Goal: Information Seeking & Learning: Learn about a topic

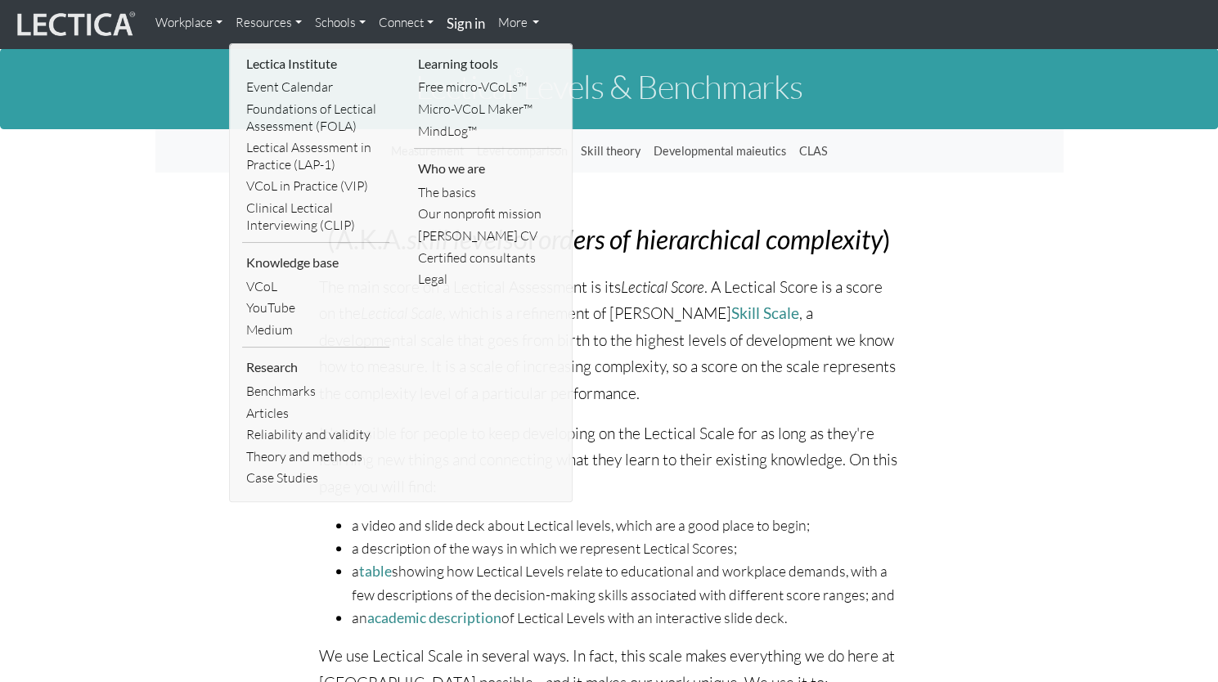
click at [306, 113] on link "Foundations of Lectical Assessment (FOLA)" at bounding box center [315, 117] width 147 height 38
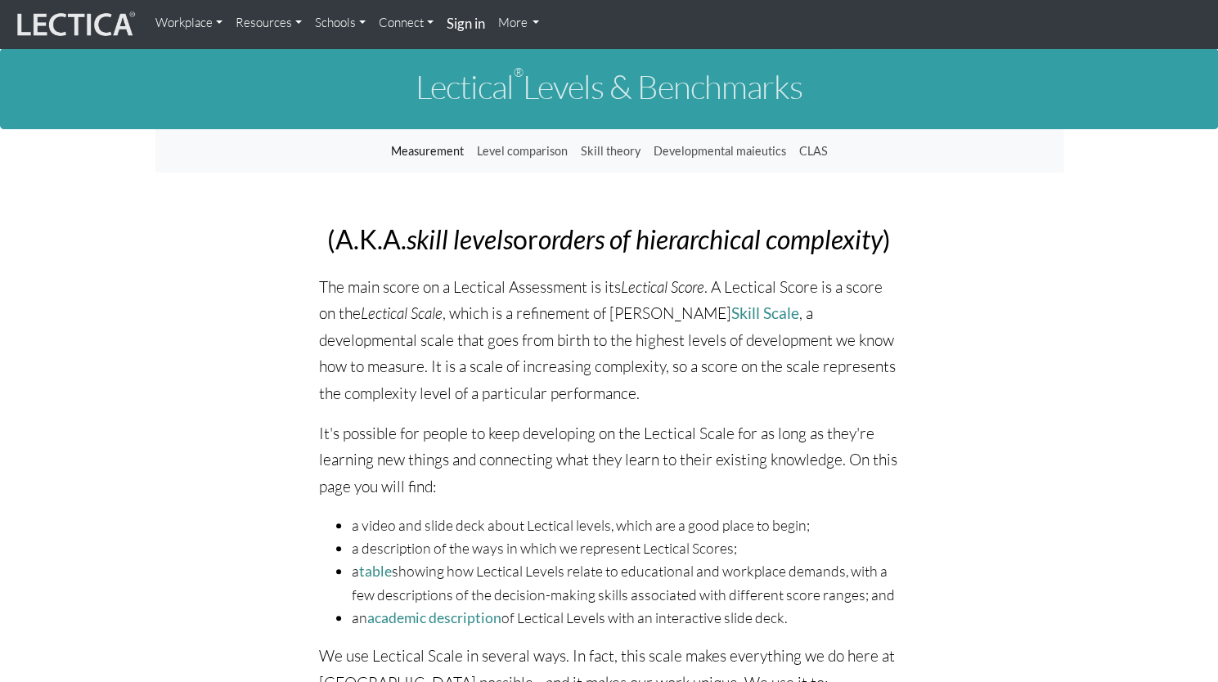
click at [287, 20] on link "Resources" at bounding box center [268, 23] width 79 height 33
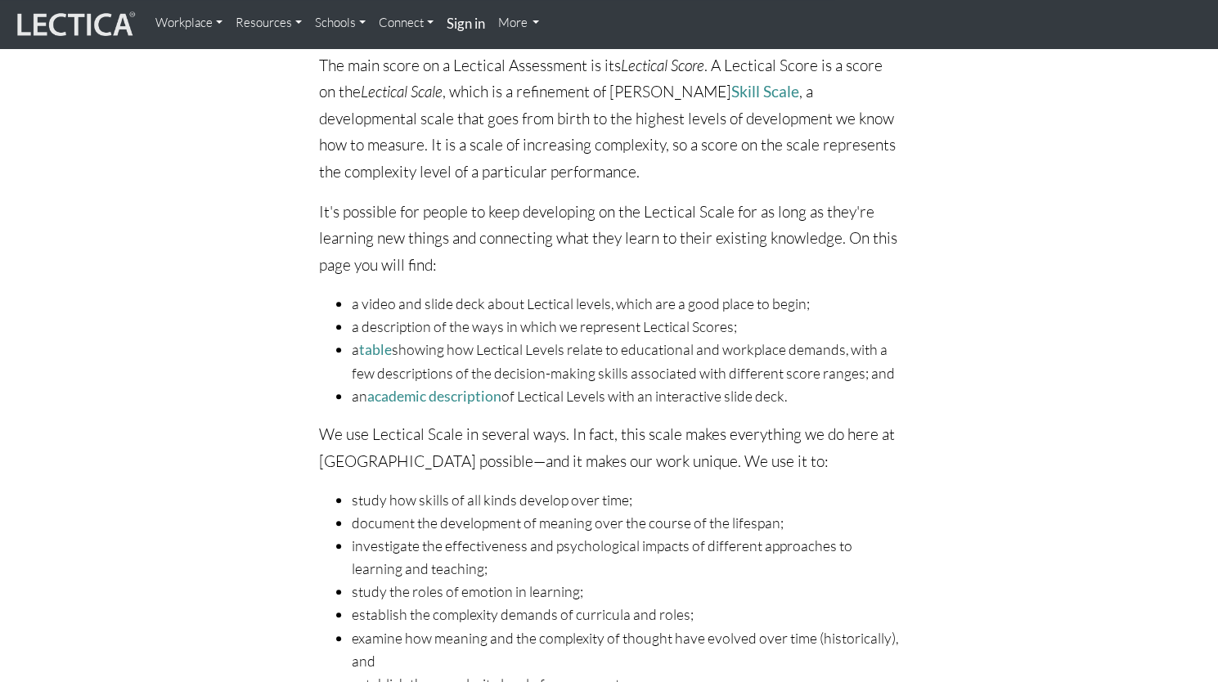
scroll to position [226, 0]
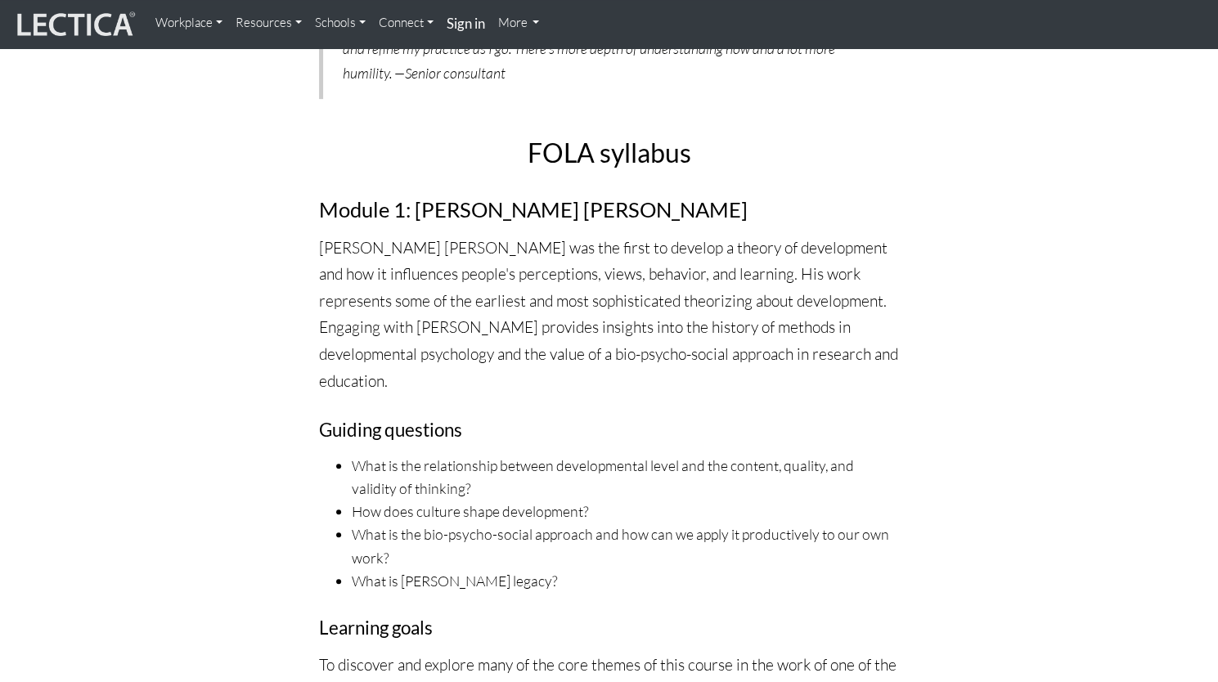
scroll to position [3953, 0]
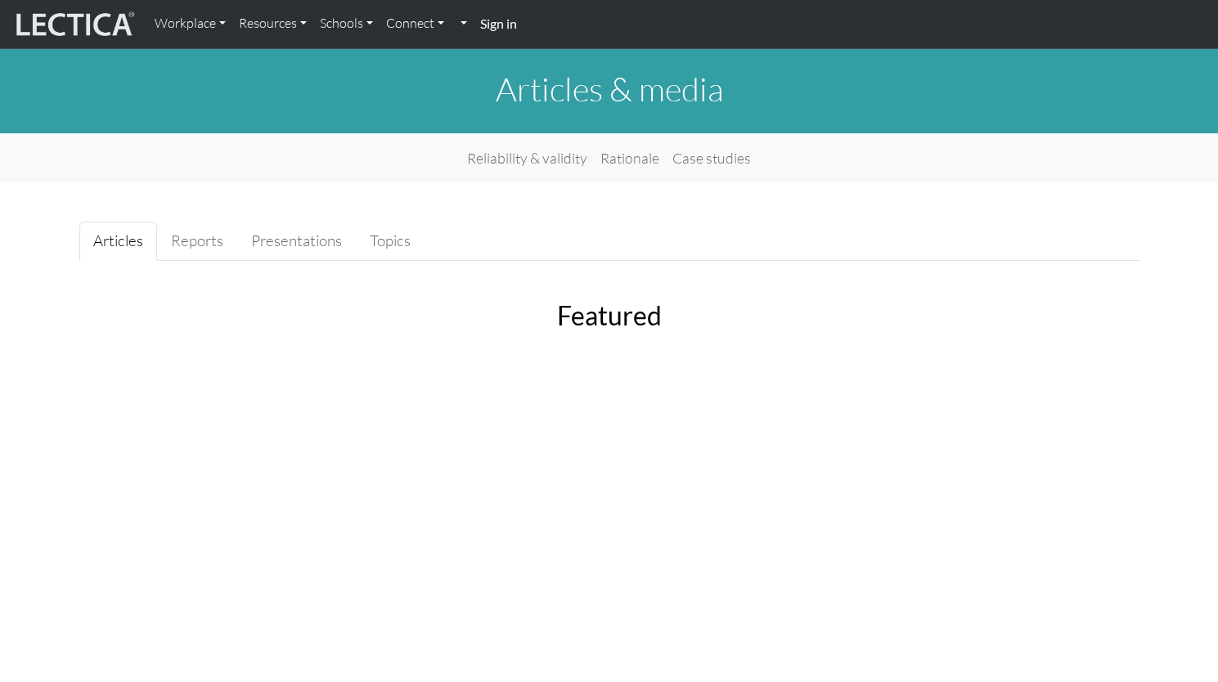
scroll to position [4597, 0]
